Goal: Task Accomplishment & Management: Use online tool/utility

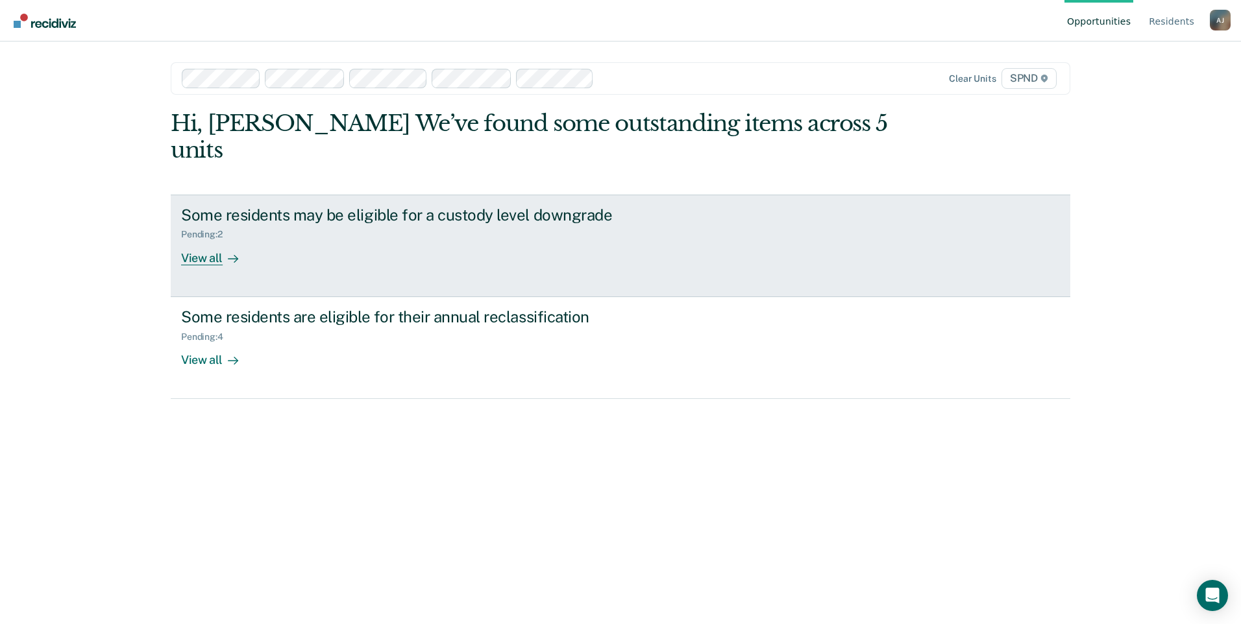
click at [210, 240] on div "View all" at bounding box center [217, 252] width 73 height 25
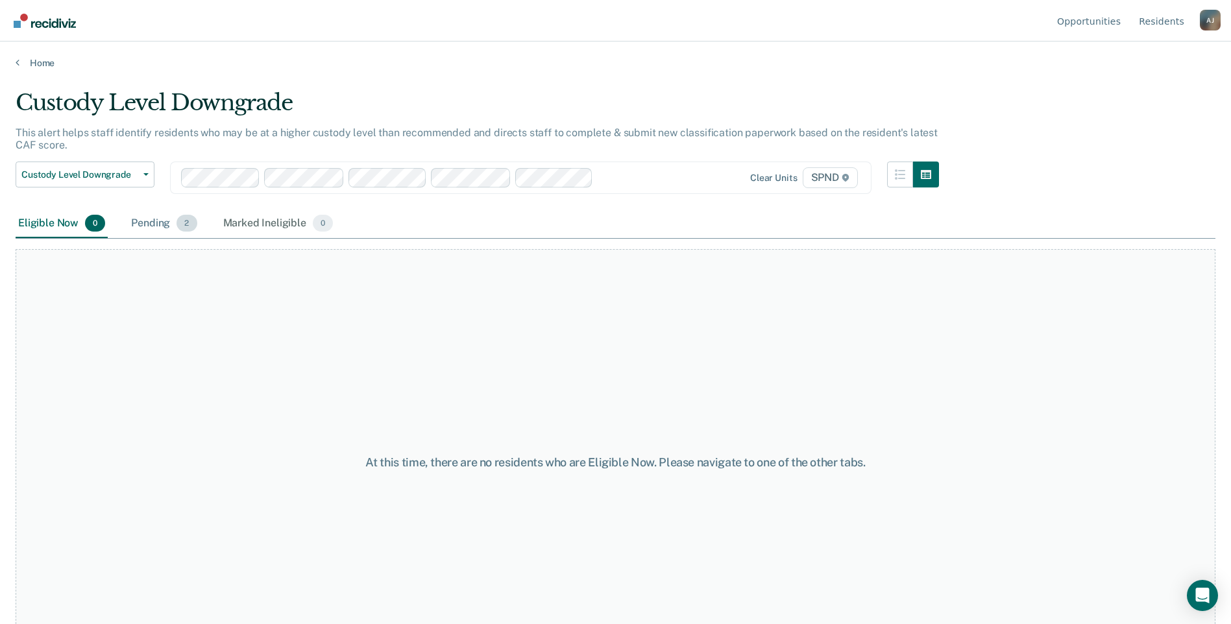
click at [156, 228] on div "Pending 2" at bounding box center [164, 224] width 71 height 29
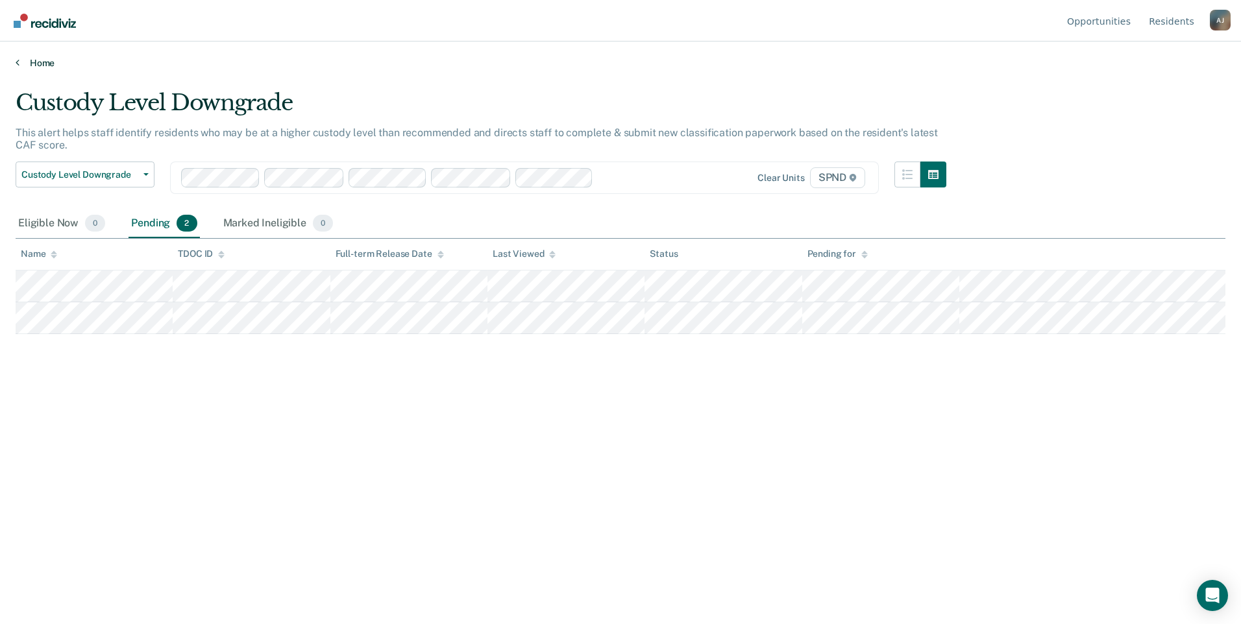
click at [16, 62] on icon at bounding box center [18, 62] width 4 height 10
